Goal: Check status: Check status

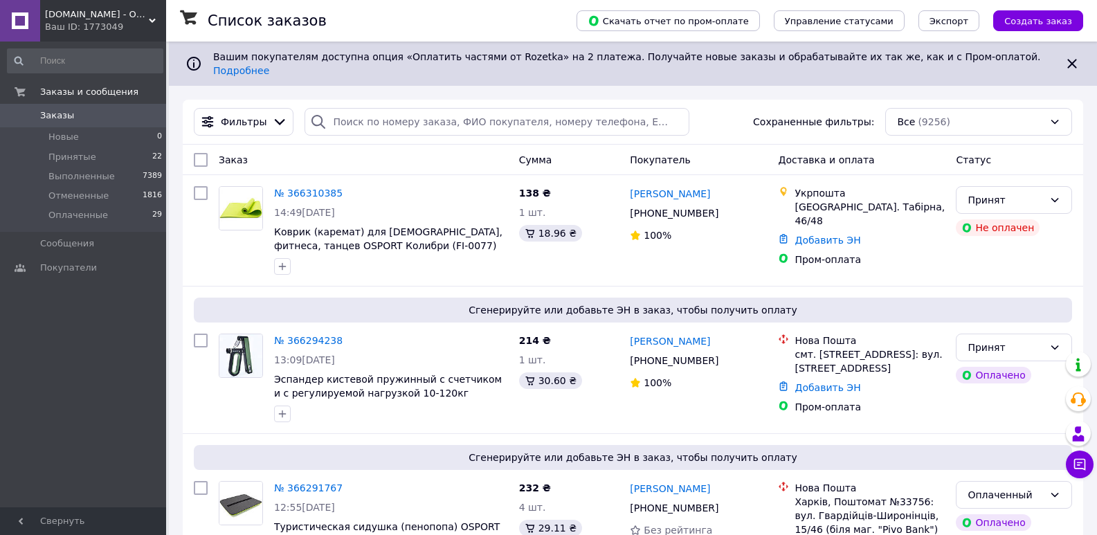
click at [119, 12] on span "[DOMAIN_NAME] - Оптовый интернет магазин склад" at bounding box center [97, 14] width 104 height 12
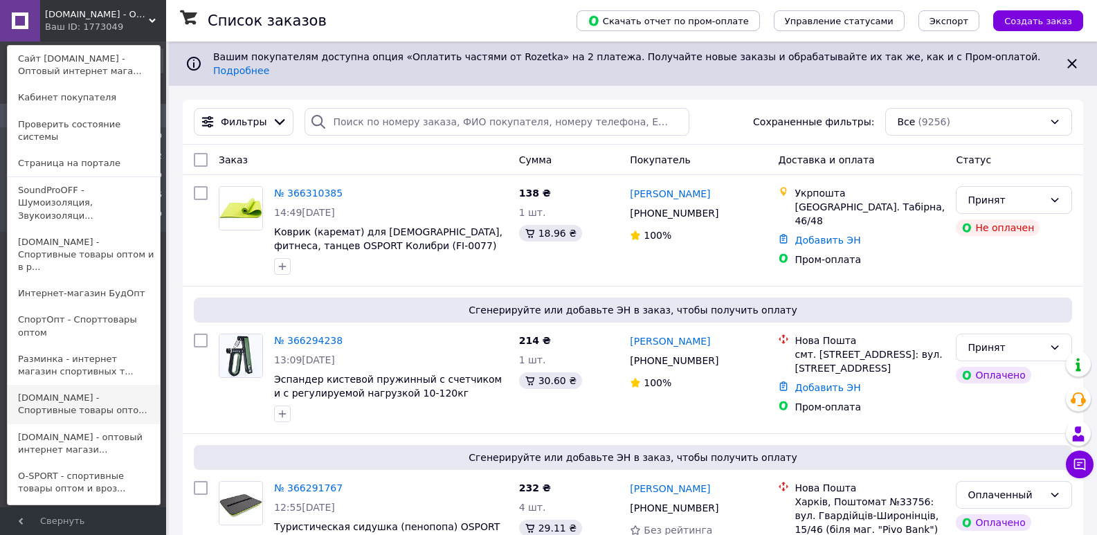
click at [92, 385] on link "[DOMAIN_NAME] - Спортивные товары опто..." at bounding box center [84, 404] width 152 height 39
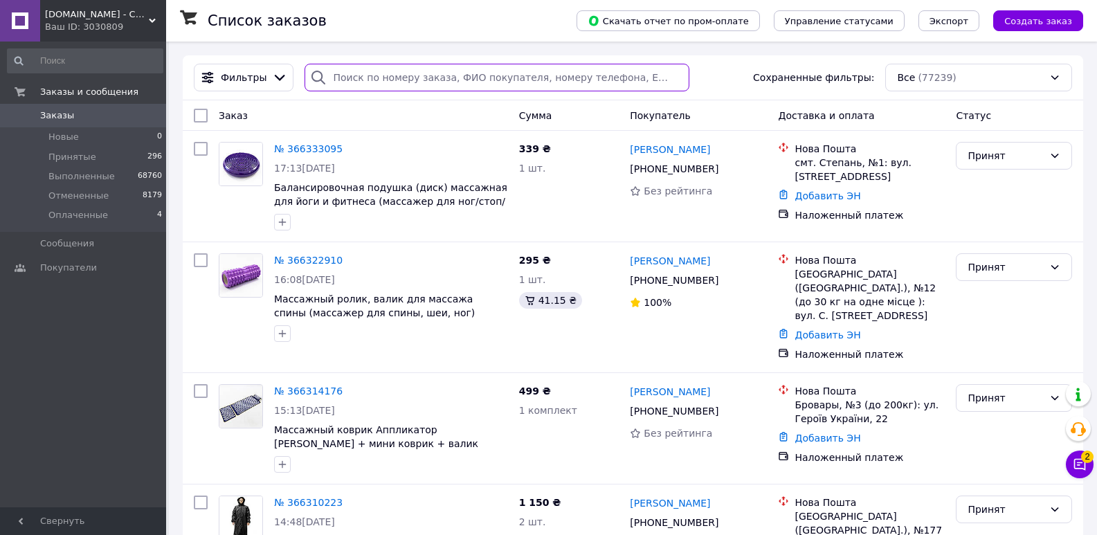
click at [383, 86] on input "search" at bounding box center [496, 78] width 384 height 28
paste input "3_366278373"
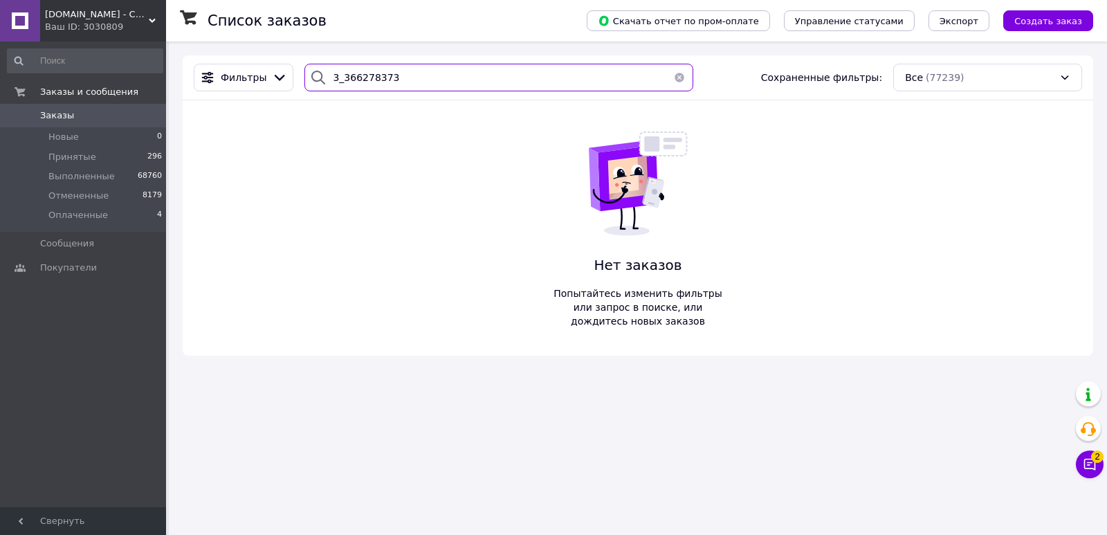
click at [334, 78] on input "3_366278373" at bounding box center [498, 78] width 389 height 28
type input "366278373"
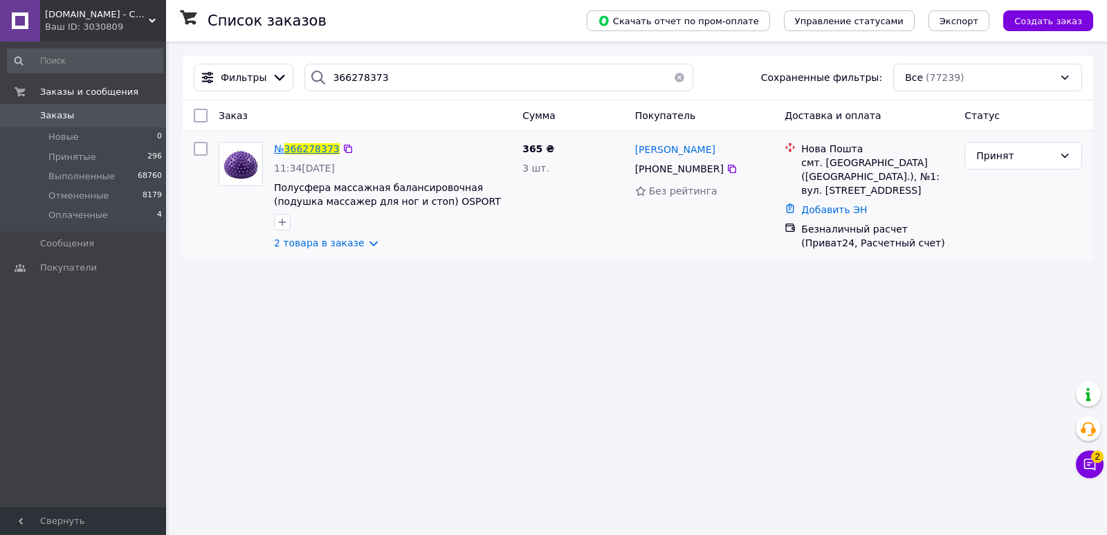
click at [312, 148] on span "366278373" at bounding box center [311, 148] width 55 height 11
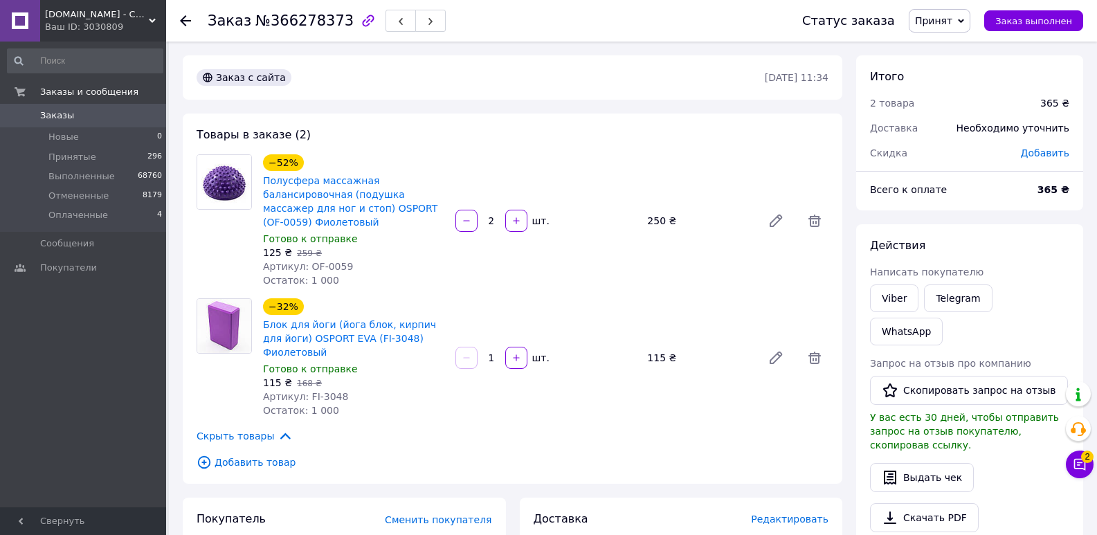
click at [184, 18] on use at bounding box center [185, 20] width 11 height 11
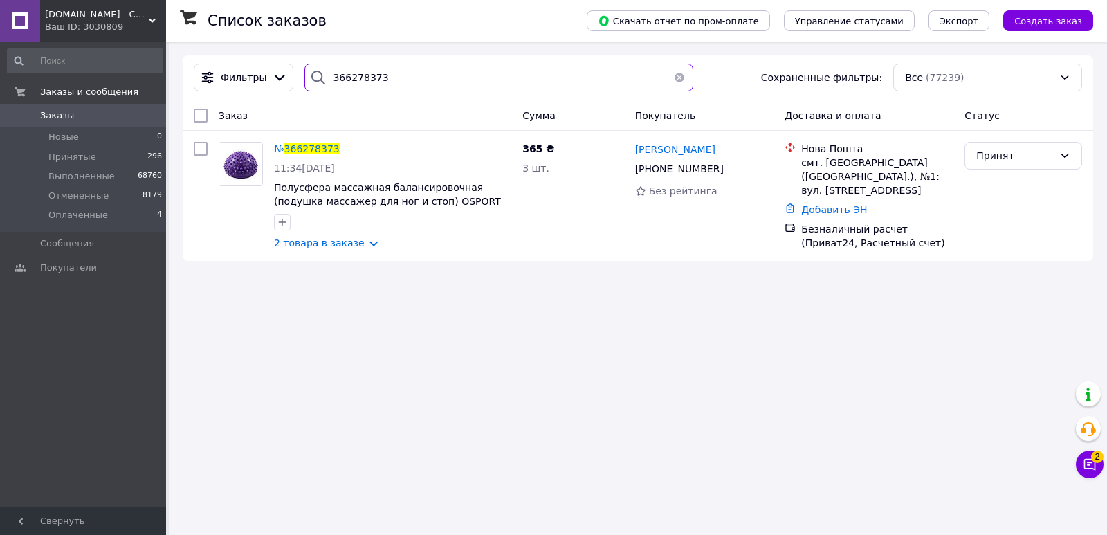
drag, startPoint x: 376, startPoint y: 75, endPoint x: 250, endPoint y: 105, distance: 128.9
click at [250, 105] on div "Фильтры 366278373 Сохраненные фильтры: Все (77239) Заказ Сумма Покупатель Доста…" at bounding box center [638, 158] width 911 height 206
paste input "_366333095"
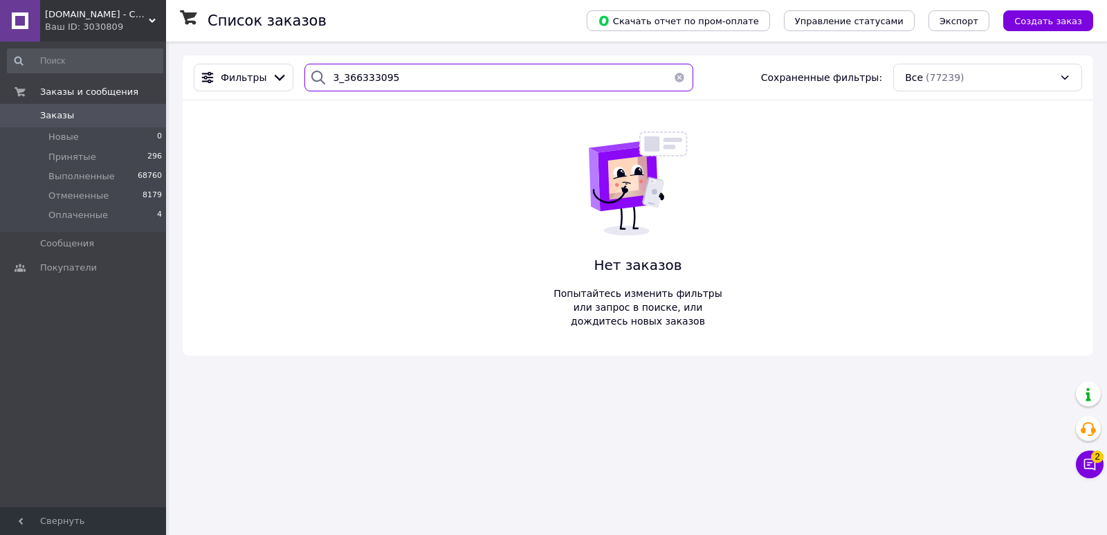
click at [336, 78] on input "3_366333095" at bounding box center [498, 78] width 389 height 28
type input "366333095"
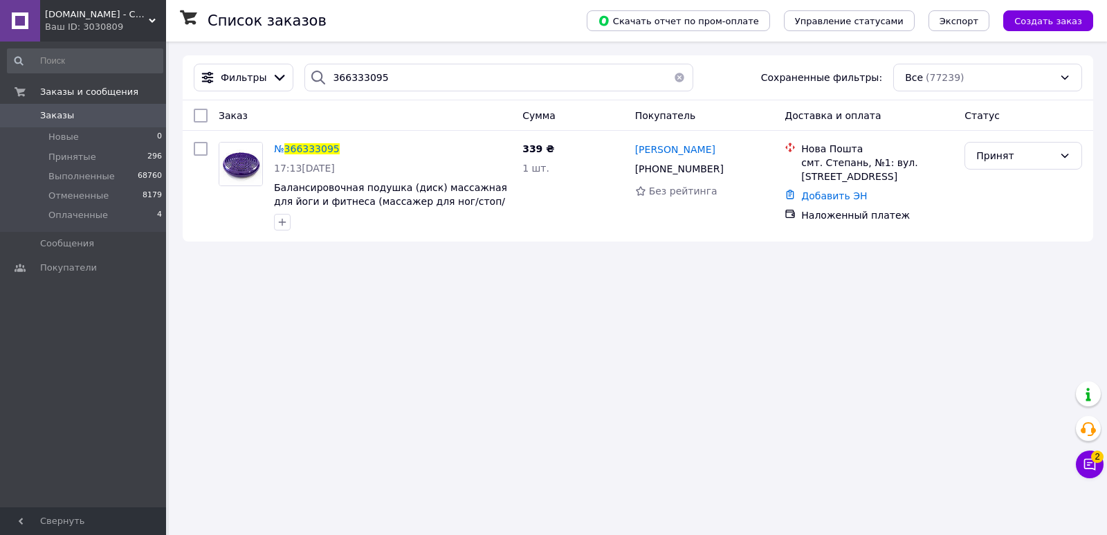
click at [121, 15] on span "[DOMAIN_NAME] - Спортивные товары оптом и в розницу" at bounding box center [97, 14] width 104 height 12
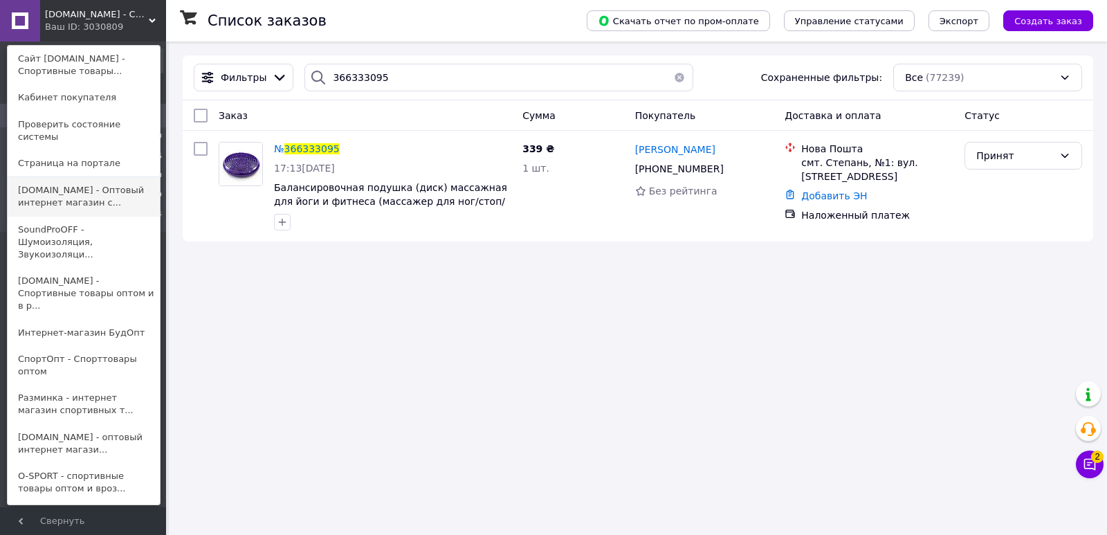
click at [73, 188] on link "[DOMAIN_NAME] - Оптовый интернет магазин с..." at bounding box center [84, 196] width 152 height 39
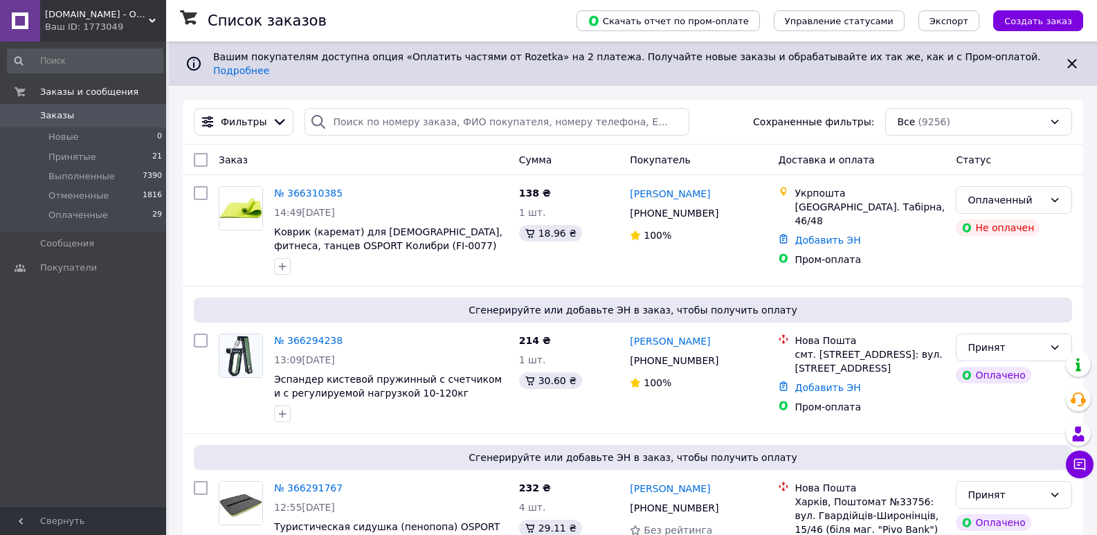
click at [137, 19] on span "Sklad24.org - Оптовый интернет магазин склад" at bounding box center [97, 14] width 104 height 12
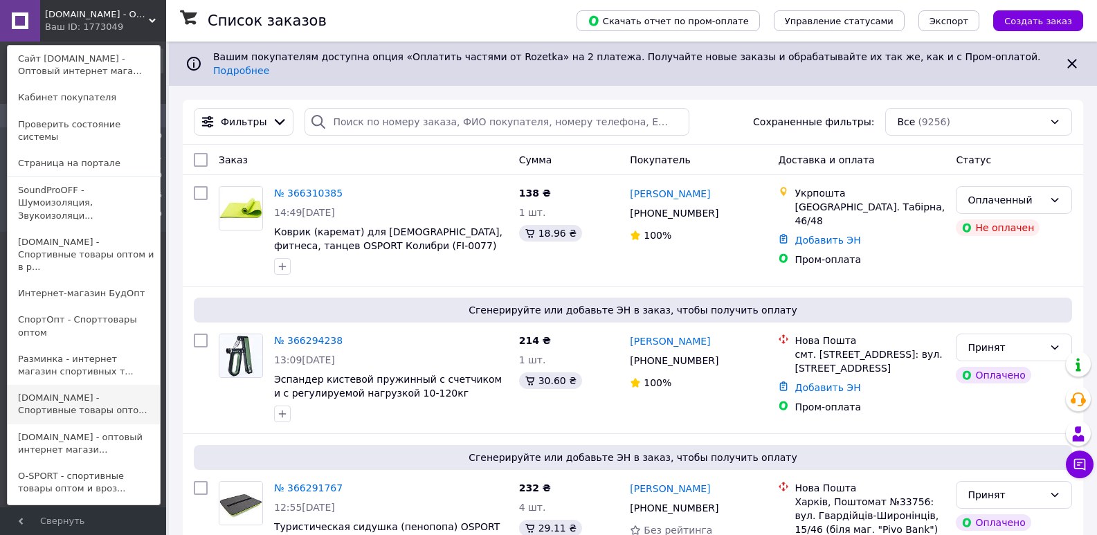
click at [82, 385] on link "SPORTOPT.ORG.UA - Спортивные товары опто..." at bounding box center [84, 404] width 152 height 39
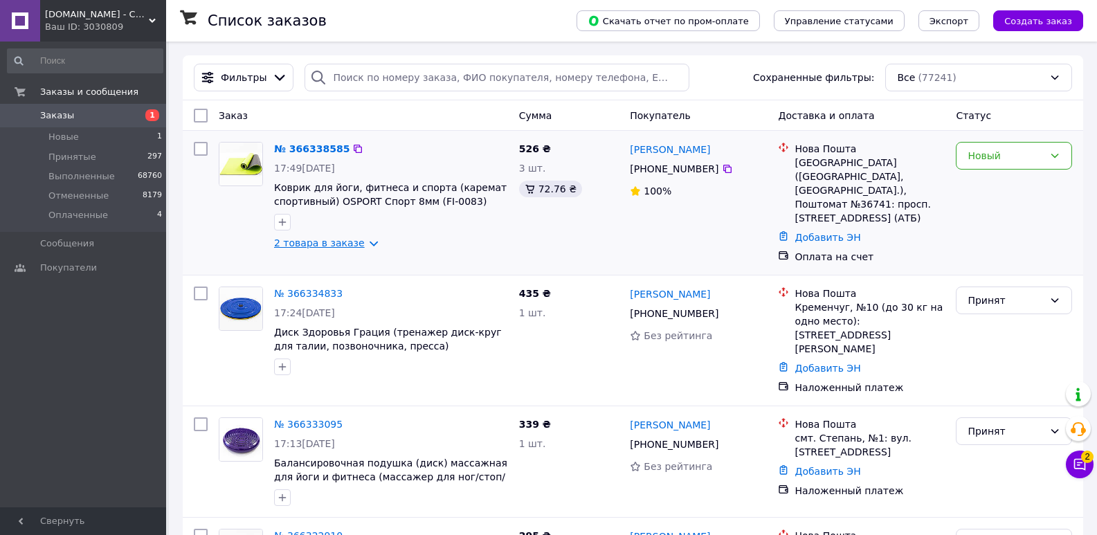
click at [352, 239] on link "2 товара в заказе" at bounding box center [319, 242] width 91 height 11
